Goal: Information Seeking & Learning: Find contact information

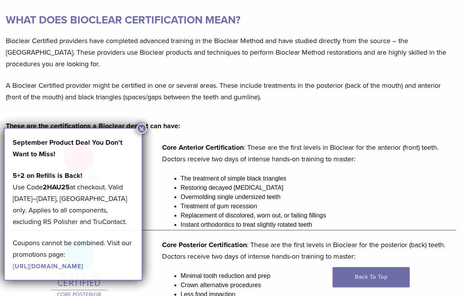
scroll to position [75, 0]
click at [139, 128] on button "×" at bounding box center [142, 129] width 10 height 10
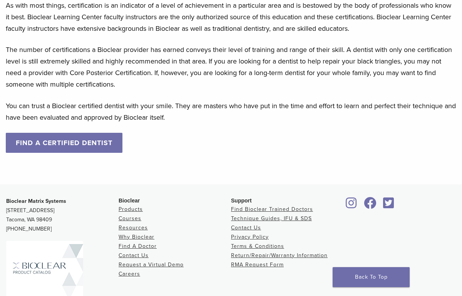
scroll to position [773, 0]
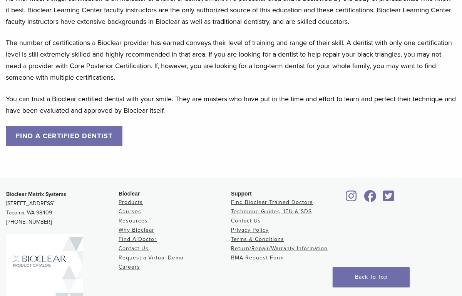
click at [42, 130] on link "FIND A CERTIFIED DENTIST" at bounding box center [64, 136] width 117 height 20
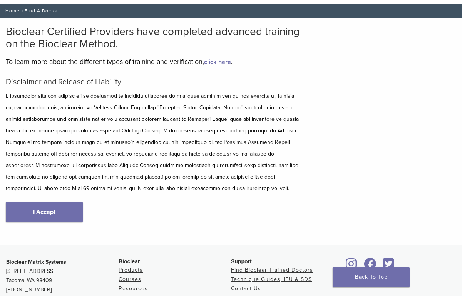
scroll to position [48, 0]
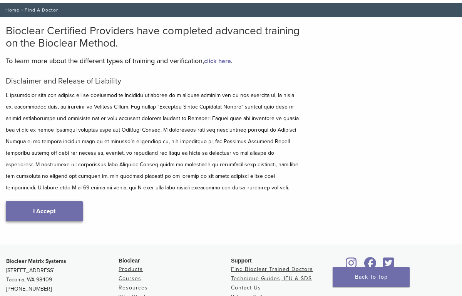
click at [46, 219] on link "I Accept" at bounding box center [44, 211] width 77 height 20
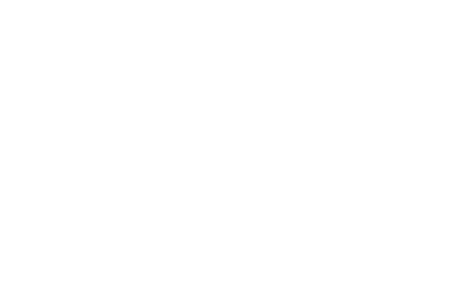
scroll to position [97, 0]
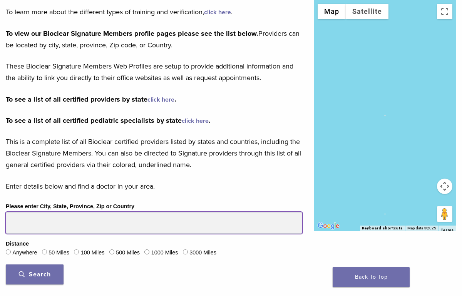
click at [42, 223] on input "Please enter City, State, Province, Zip or Country" at bounding box center [154, 223] width 297 height 22
type input "*****"
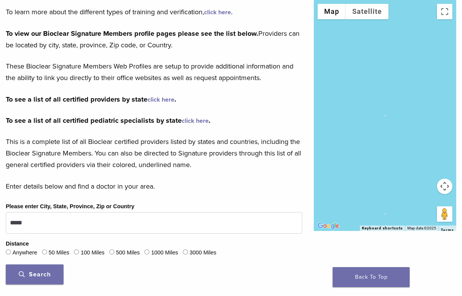
click at [42, 278] on button "Search" at bounding box center [35, 275] width 58 height 20
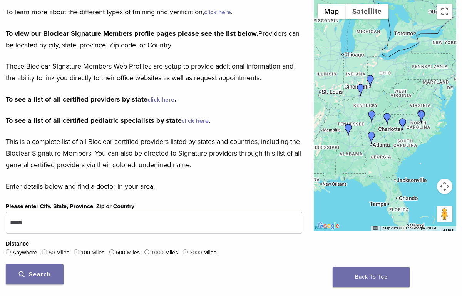
click at [389, 115] on img "Dr. Rebekkah Merrell" at bounding box center [387, 119] width 12 height 12
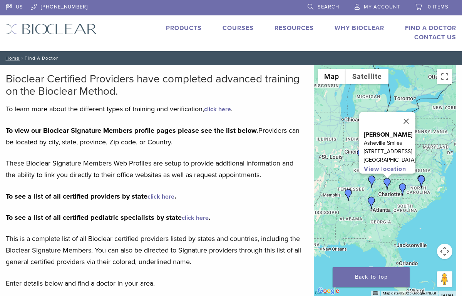
click at [358, 29] on link "Why Bioclear" at bounding box center [360, 28] width 50 height 8
